Goal: Information Seeking & Learning: Understand process/instructions

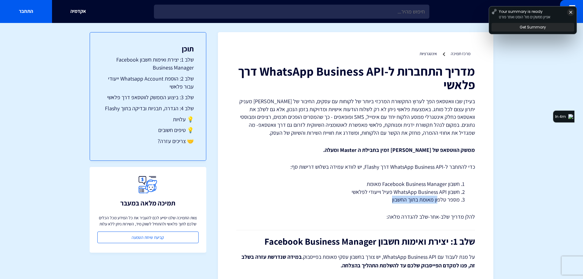
drag, startPoint x: 439, startPoint y: 200, endPoint x: 376, endPoint y: 197, distance: 63.4
click at [376, 197] on li "מספר טלפון מאומת בתוך החשבון" at bounding box center [356, 200] width 208 height 8
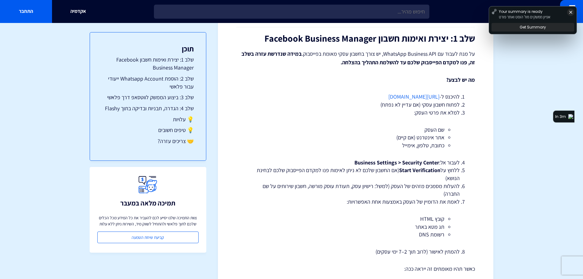
scroll to position [202, 0]
click at [570, 13] on icon at bounding box center [570, 12] width 5 height 5
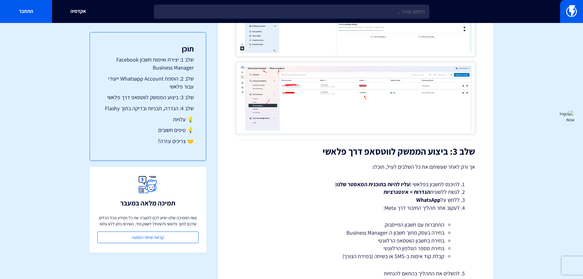
scroll to position [820, 0]
drag, startPoint x: 417, startPoint y: 223, endPoint x: 383, endPoint y: 222, distance: 33.4
click at [383, 222] on li "התחברות עם חשבון הפייסבוק" at bounding box center [356, 225] width 178 height 8
drag, startPoint x: 415, startPoint y: 232, endPoint x: 389, endPoint y: 233, distance: 26.0
click at [389, 233] on li "בחירה בעסק מתוך חשבון ה-Business Manager" at bounding box center [356, 233] width 178 height 8
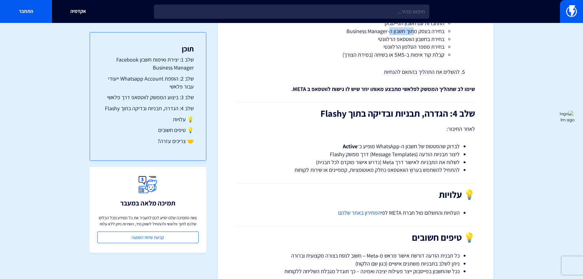
scroll to position [1023, 0]
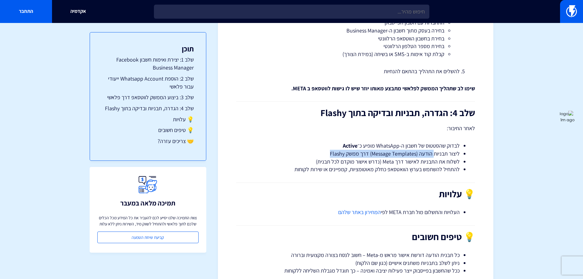
drag, startPoint x: 434, startPoint y: 154, endPoint x: 331, endPoint y: 154, distance: 103.4
click at [331, 154] on li "ליצור תבניות הודעה (Message Templates) דרך ממשק Flashy" at bounding box center [356, 154] width 208 height 8
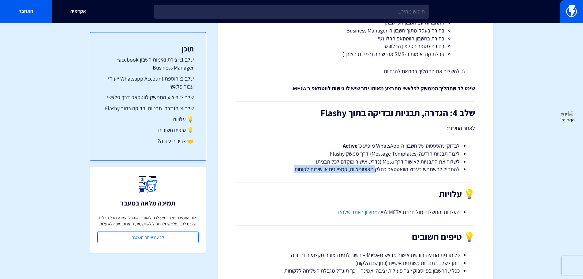
drag, startPoint x: 376, startPoint y: 169, endPoint x: 291, endPoint y: 168, distance: 85.1
click at [291, 168] on li "להתחיל להשתמש בערוץ הוואטסאפ כחלק מאוטומציות, קמפיינים או שירות לקוחות" at bounding box center [356, 169] width 208 height 8
click at [373, 210] on link "המחירון באתר שלהם" at bounding box center [359, 211] width 43 height 7
click at [408, 193] on h2 "💡 עלויות" at bounding box center [355, 194] width 239 height 10
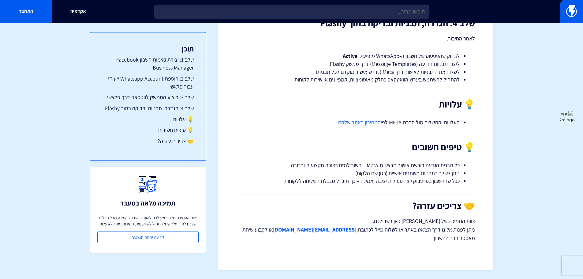
scroll to position [1113, 0]
